Goal: Register for event/course

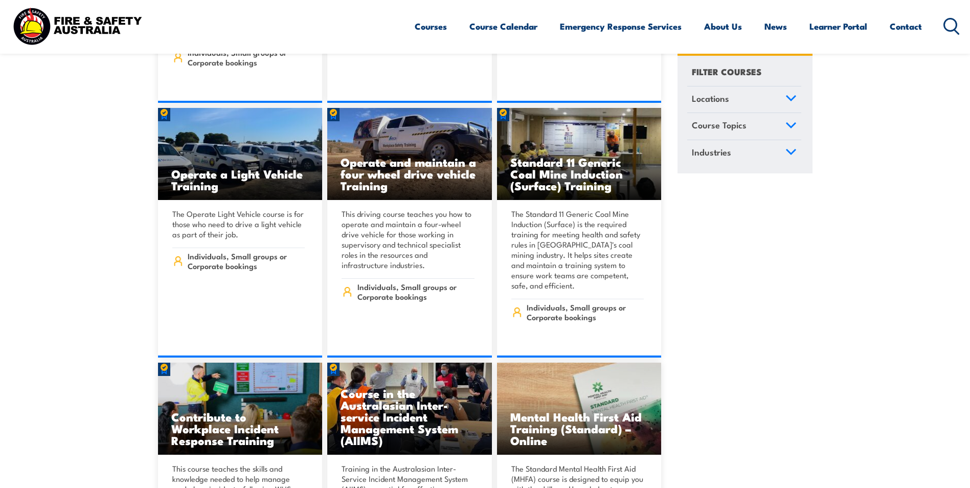
scroll to position [5162, 0]
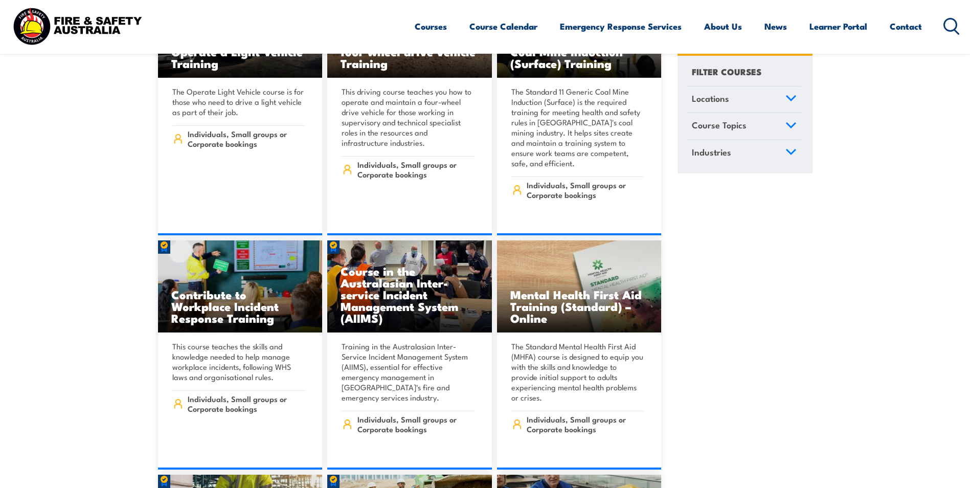
click at [789, 100] on icon at bounding box center [790, 98] width 9 height 5
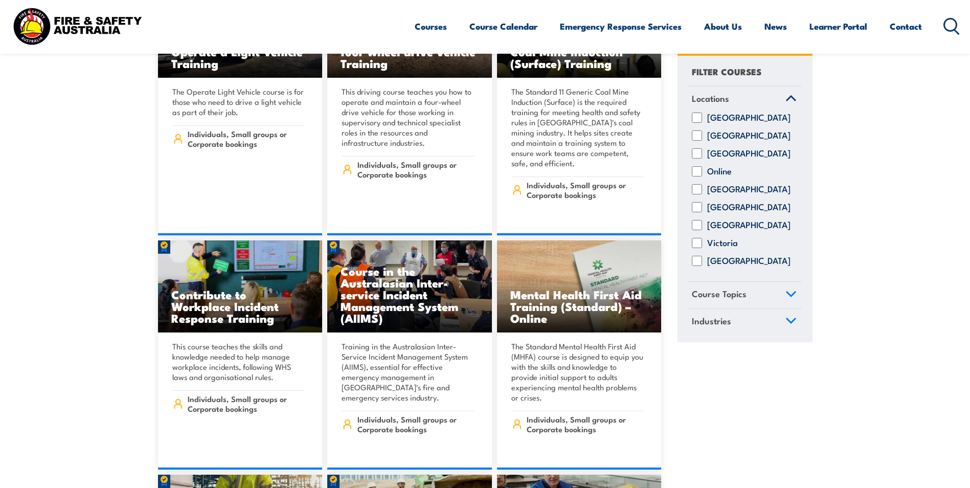
click at [696, 141] on input "New South Wales" at bounding box center [697, 136] width 10 height 10
checkbox input "true"
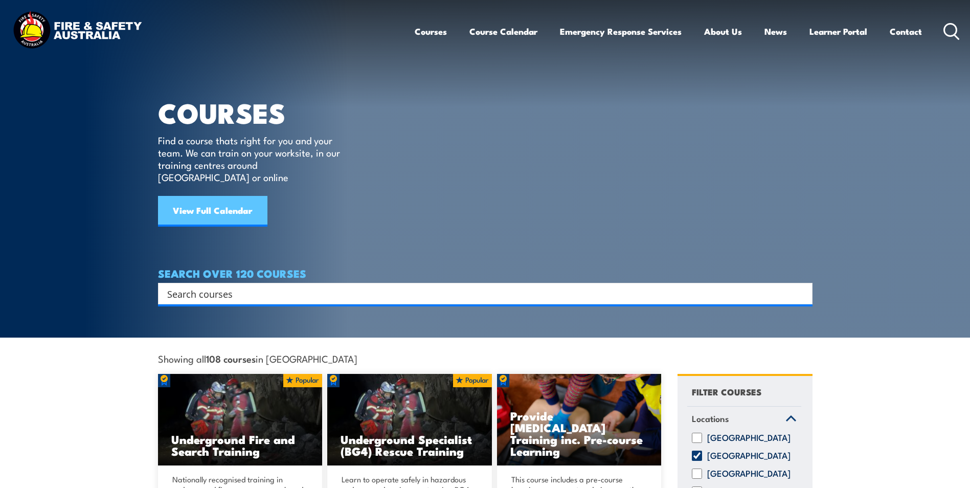
click at [203, 198] on link "View Full Calendar" at bounding box center [212, 211] width 109 height 31
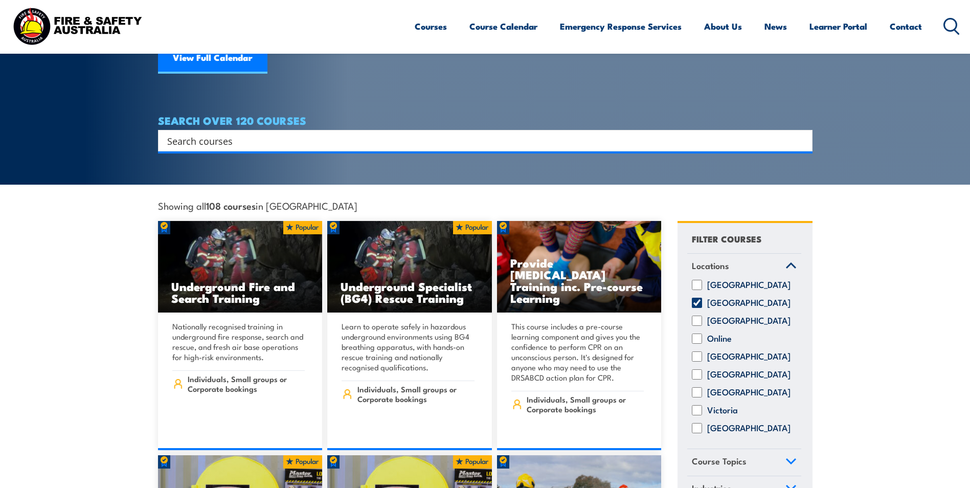
scroll to position [153, 0]
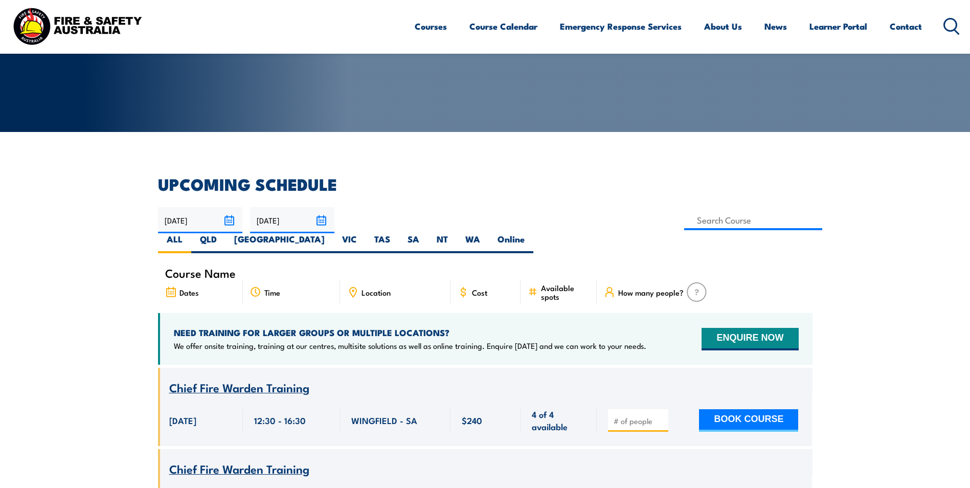
scroll to position [153, 0]
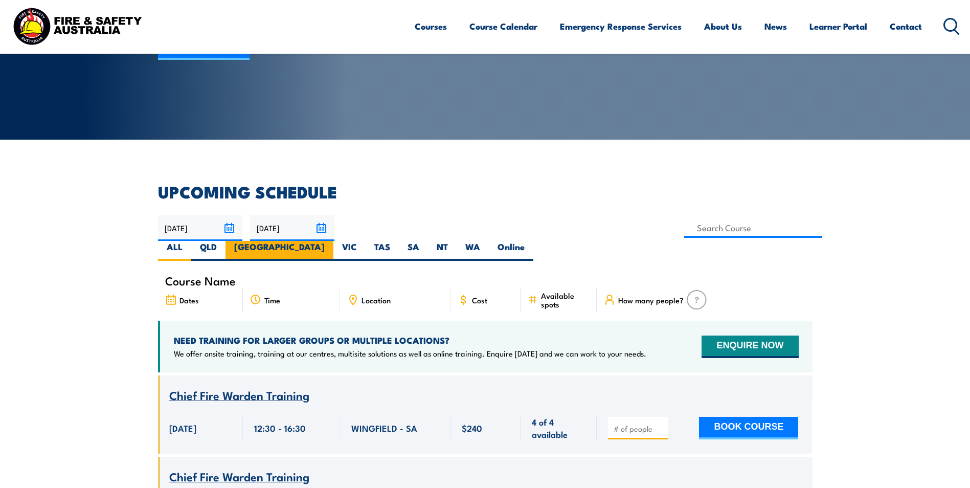
click at [333, 241] on label "[GEOGRAPHIC_DATA]" at bounding box center [279, 251] width 108 height 20
click at [331, 241] on input "[GEOGRAPHIC_DATA]" at bounding box center [328, 244] width 7 height 7
radio input "true"
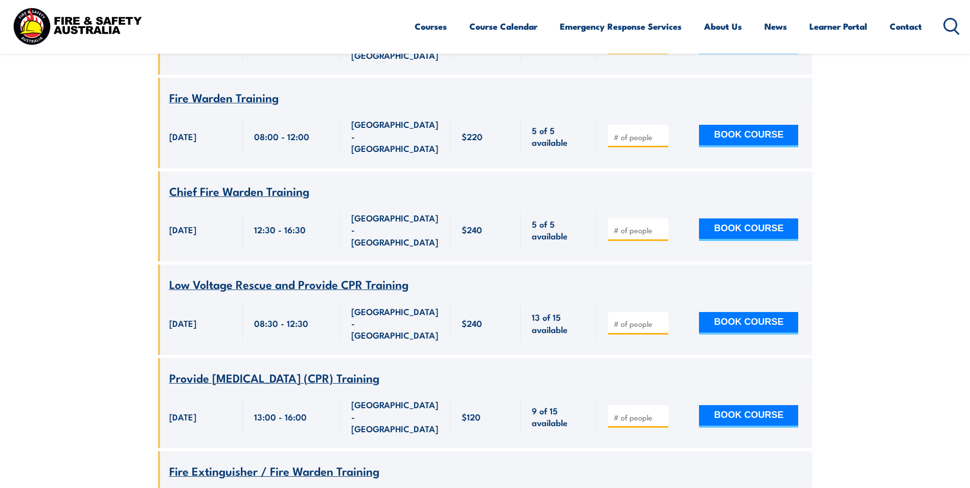
scroll to position [3353, 0]
